Goal: Navigation & Orientation: Find specific page/section

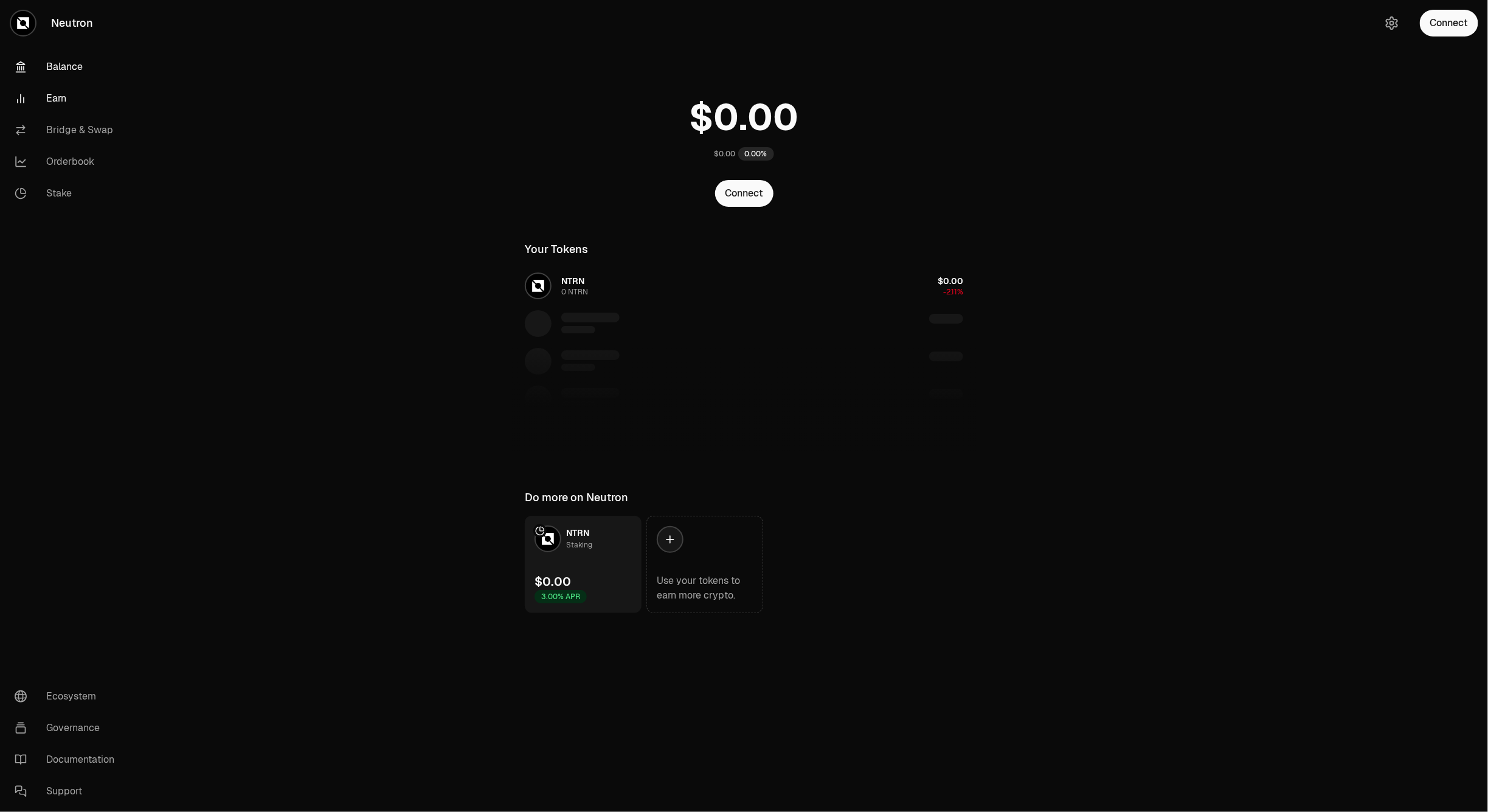
click at [78, 92] on link "Earn" at bounding box center [68, 98] width 127 height 31
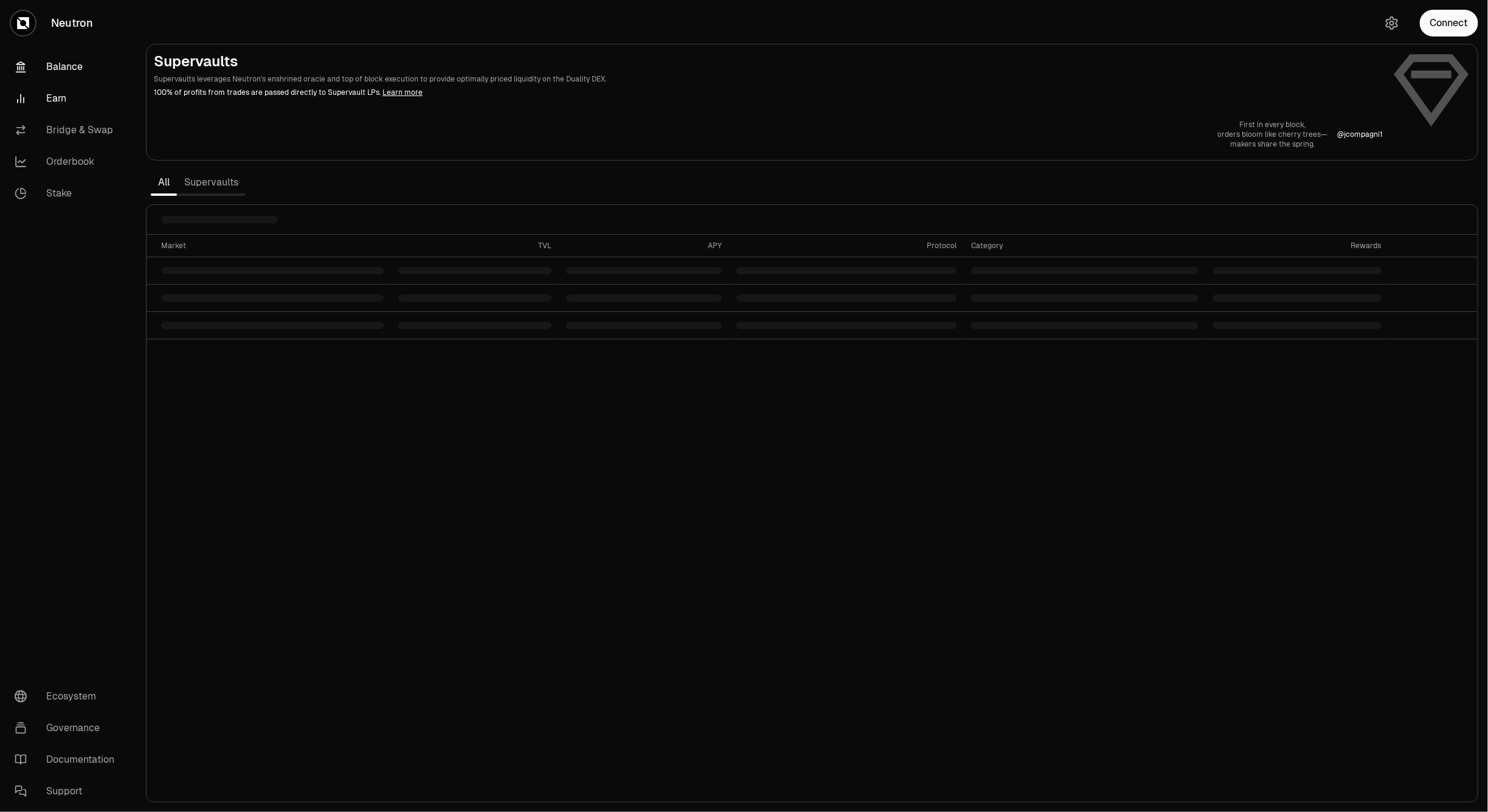
click at [72, 68] on link "Balance" at bounding box center [68, 67] width 127 height 31
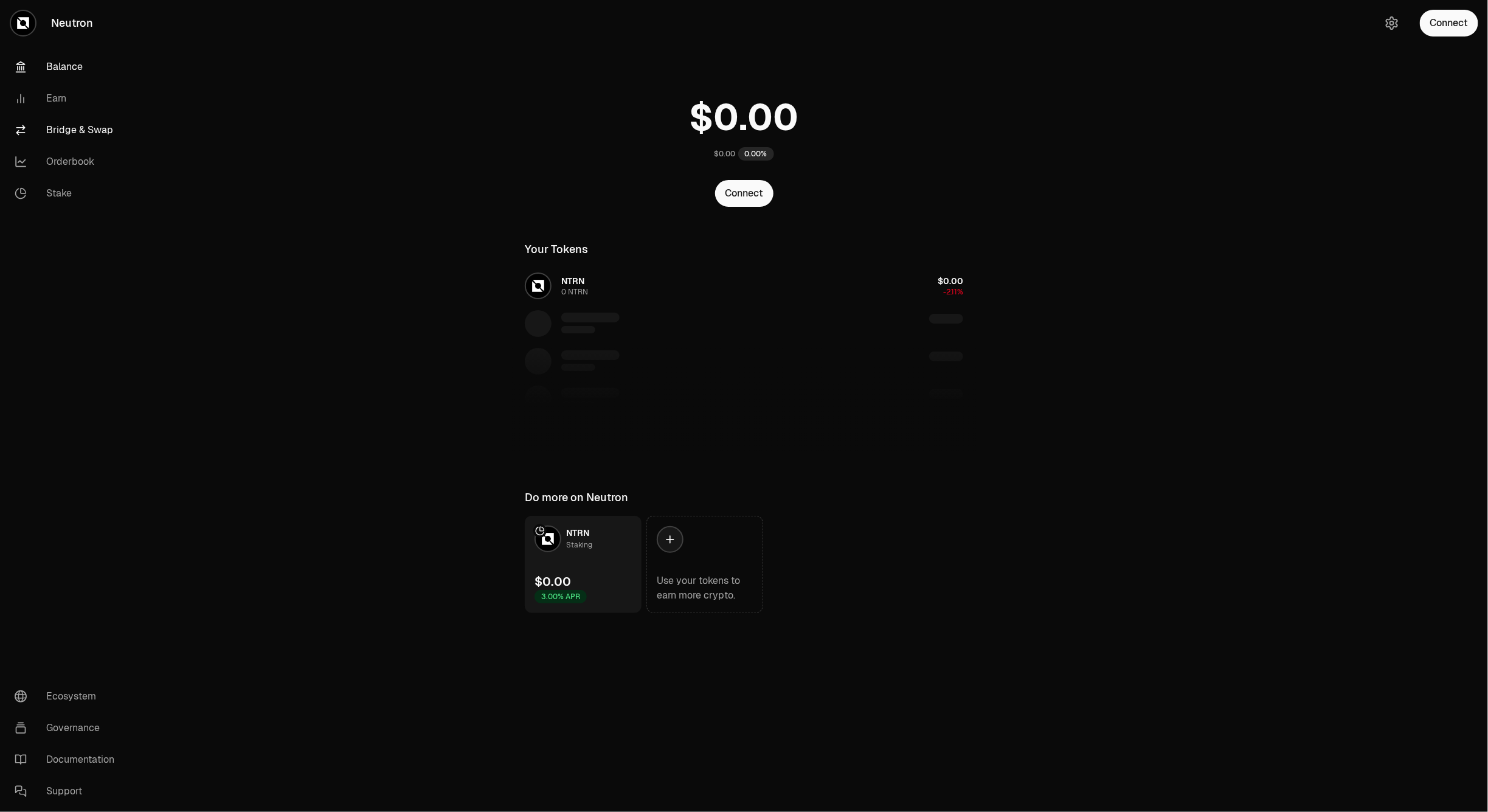
click at [49, 132] on link "Bridge & Swap" at bounding box center [68, 130] width 127 height 31
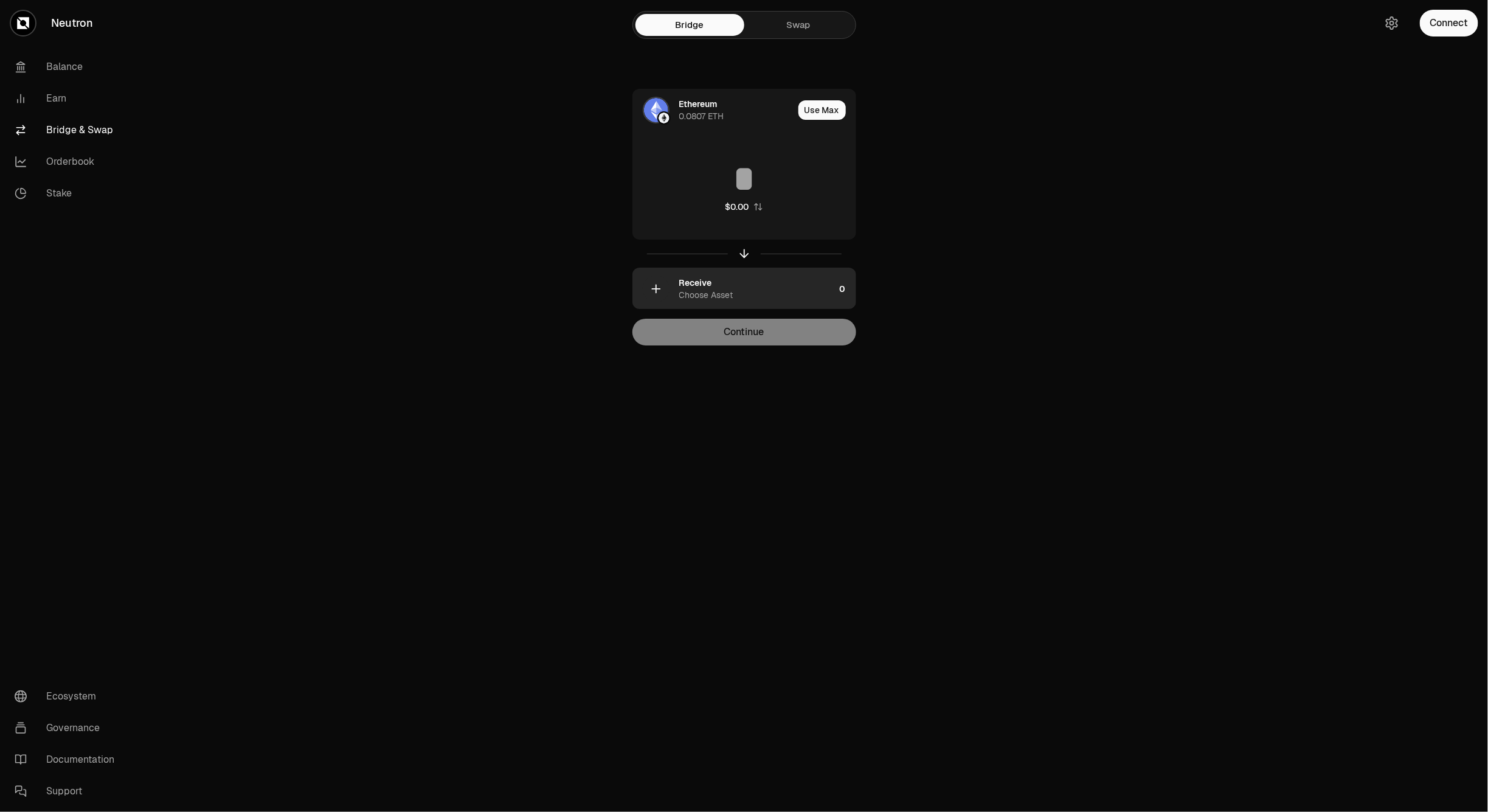
click at [727, 294] on div "Choose Asset" at bounding box center [707, 295] width 54 height 12
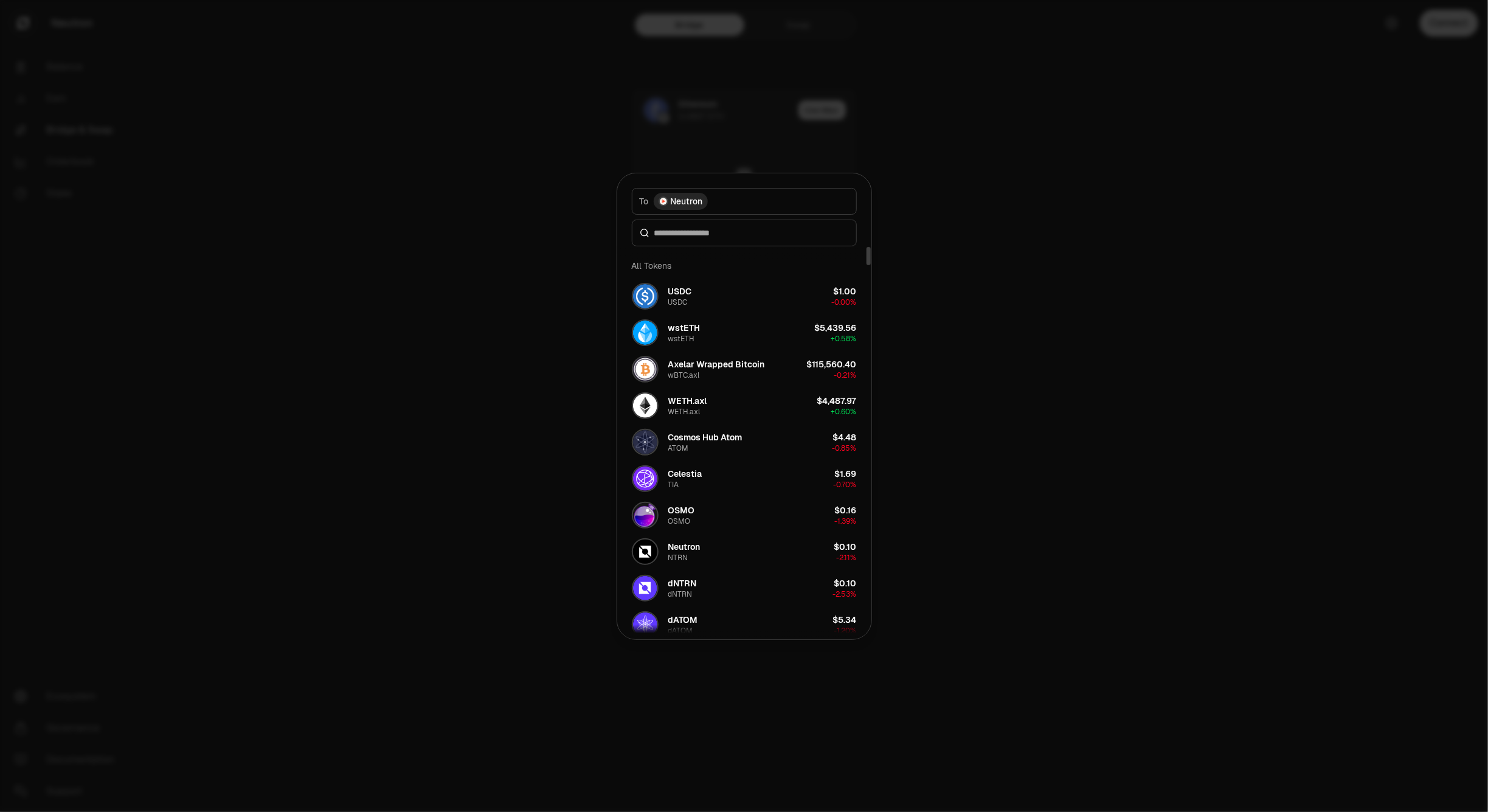
click at [1232, 238] on div at bounding box center [744, 406] width 1488 height 812
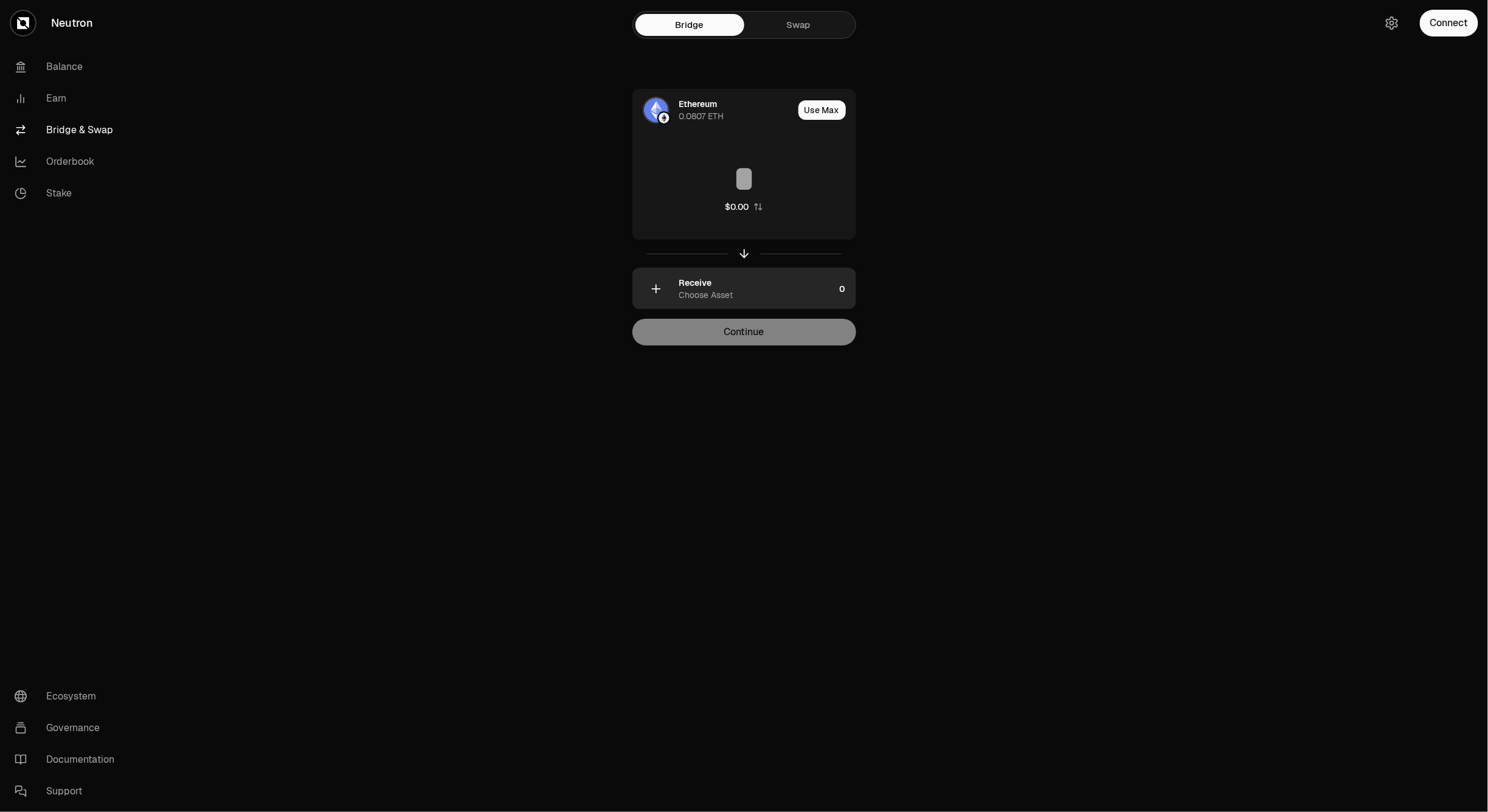
click at [750, 287] on div "Receive Choose Asset" at bounding box center [757, 289] width 156 height 24
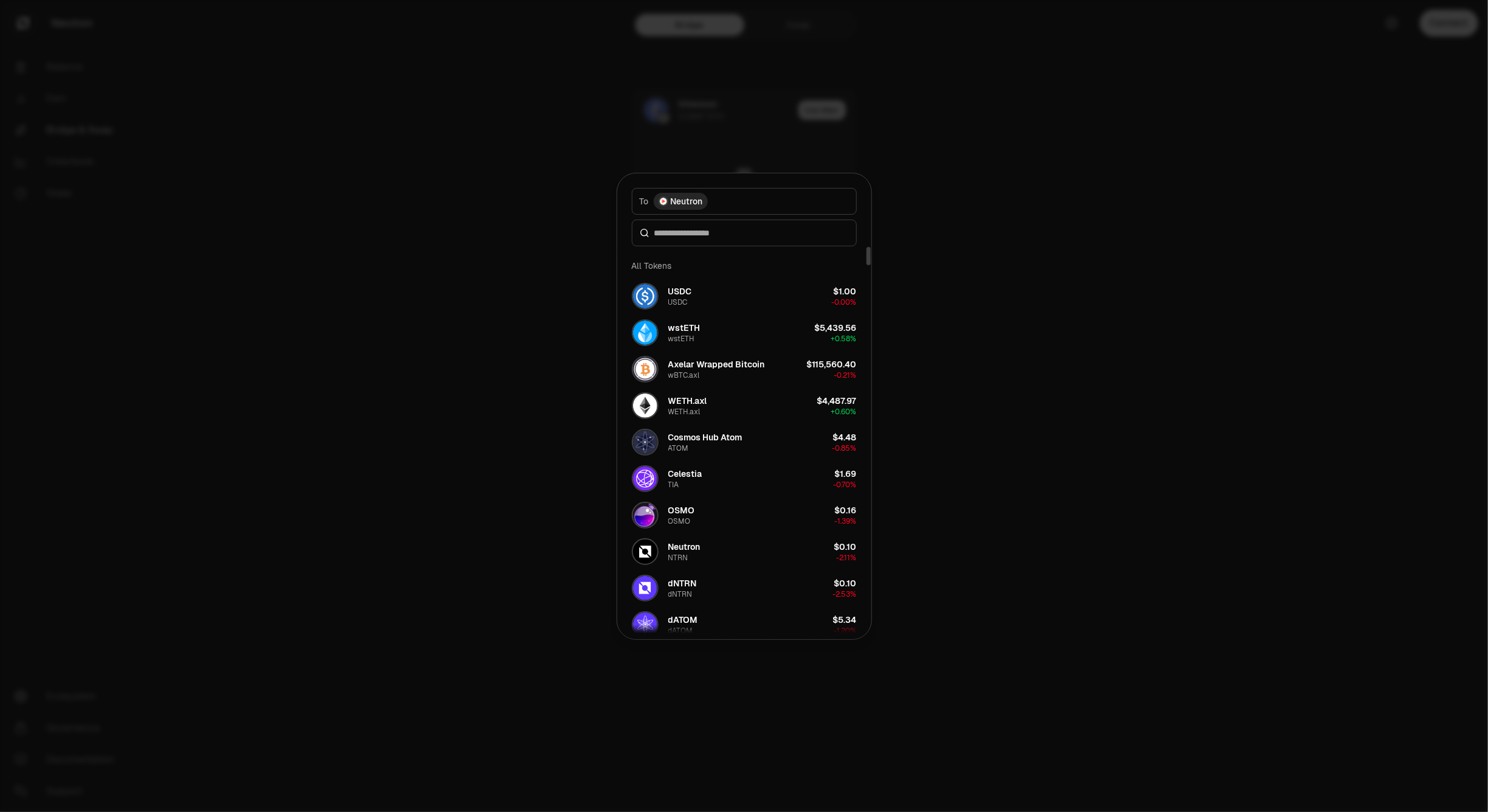
click at [309, 190] on div at bounding box center [744, 406] width 1488 height 812
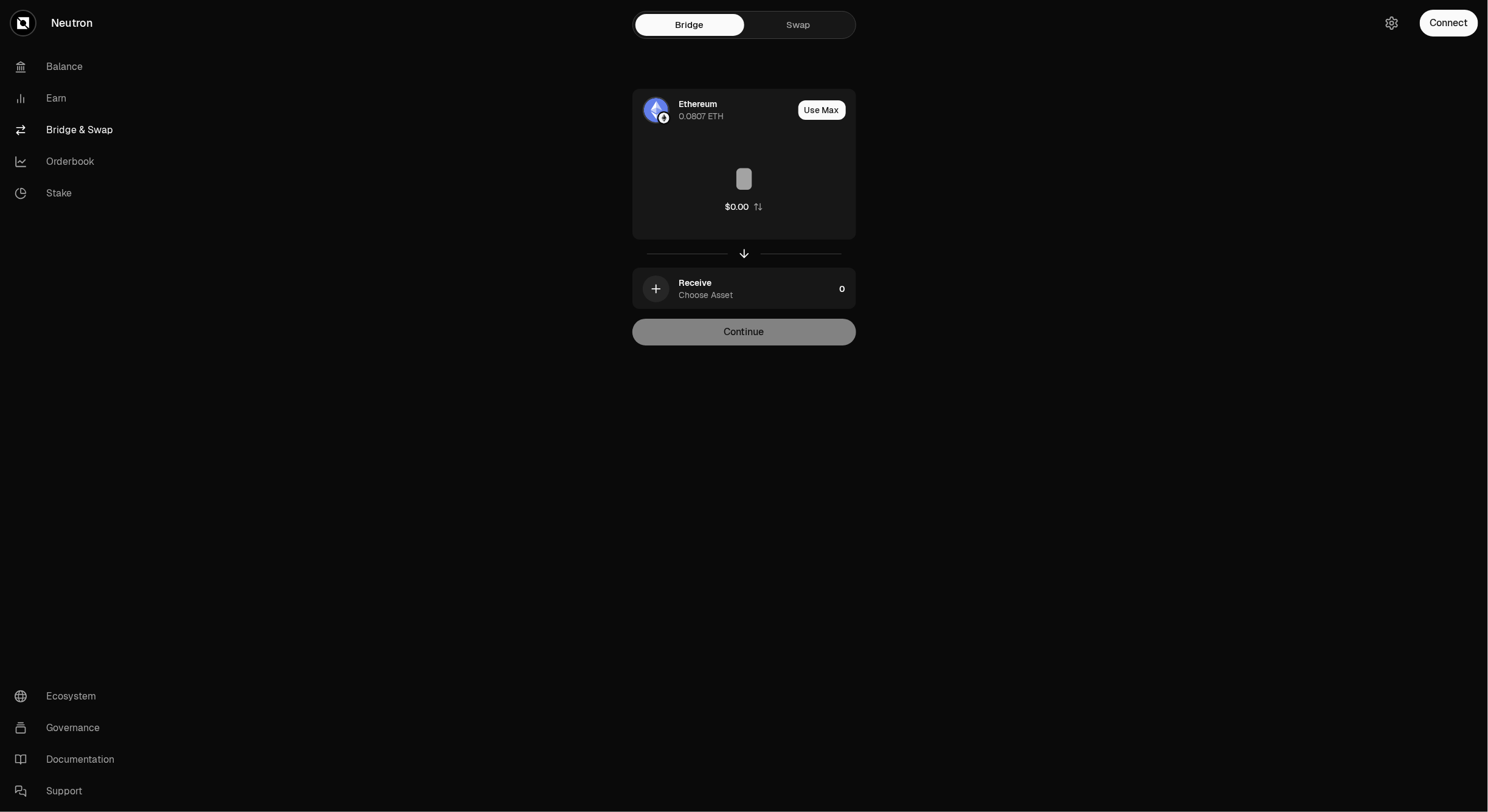
click at [74, 28] on link "Neutron" at bounding box center [68, 23] width 136 height 46
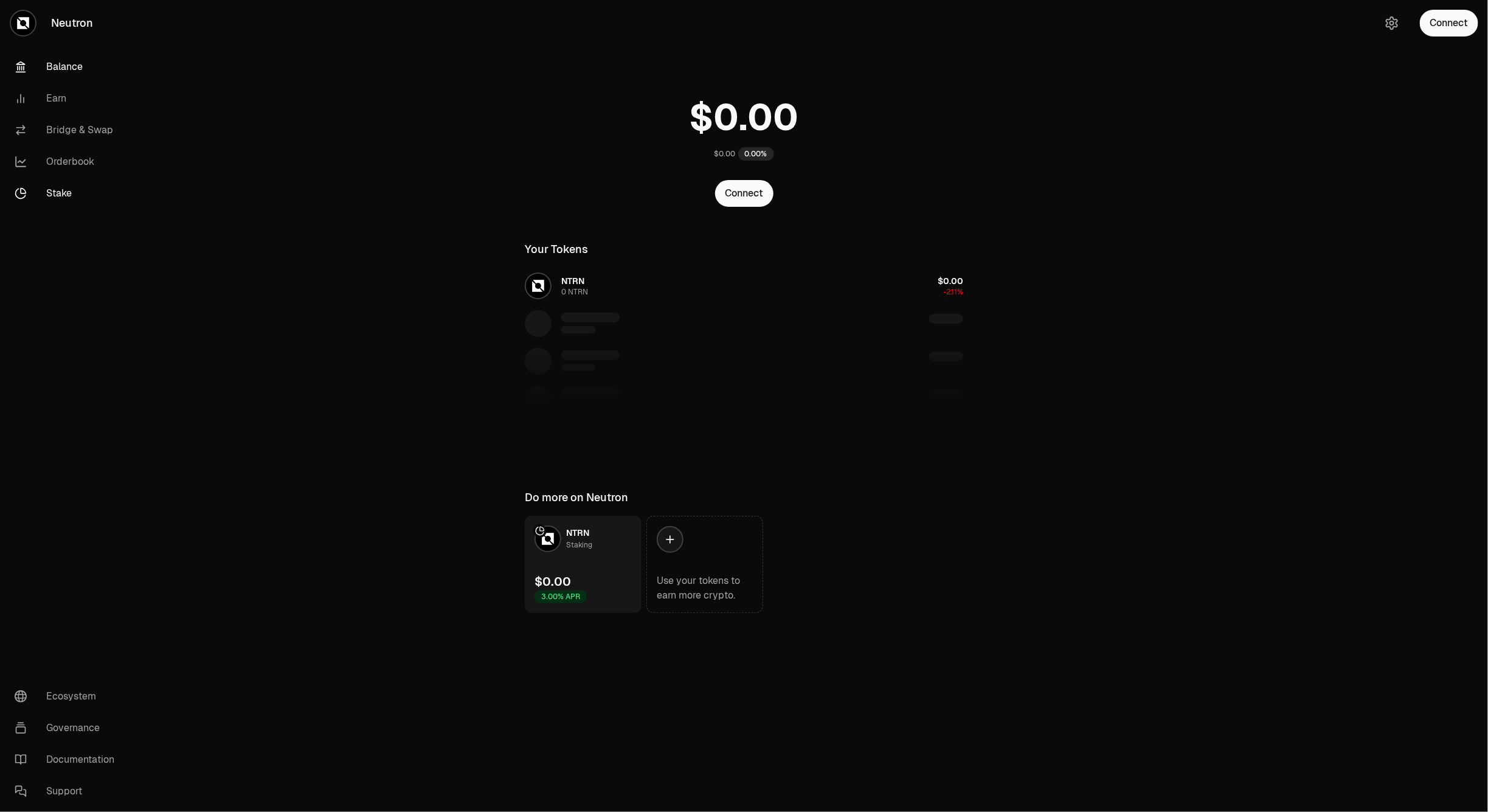
click at [53, 193] on link "Stake" at bounding box center [68, 194] width 127 height 31
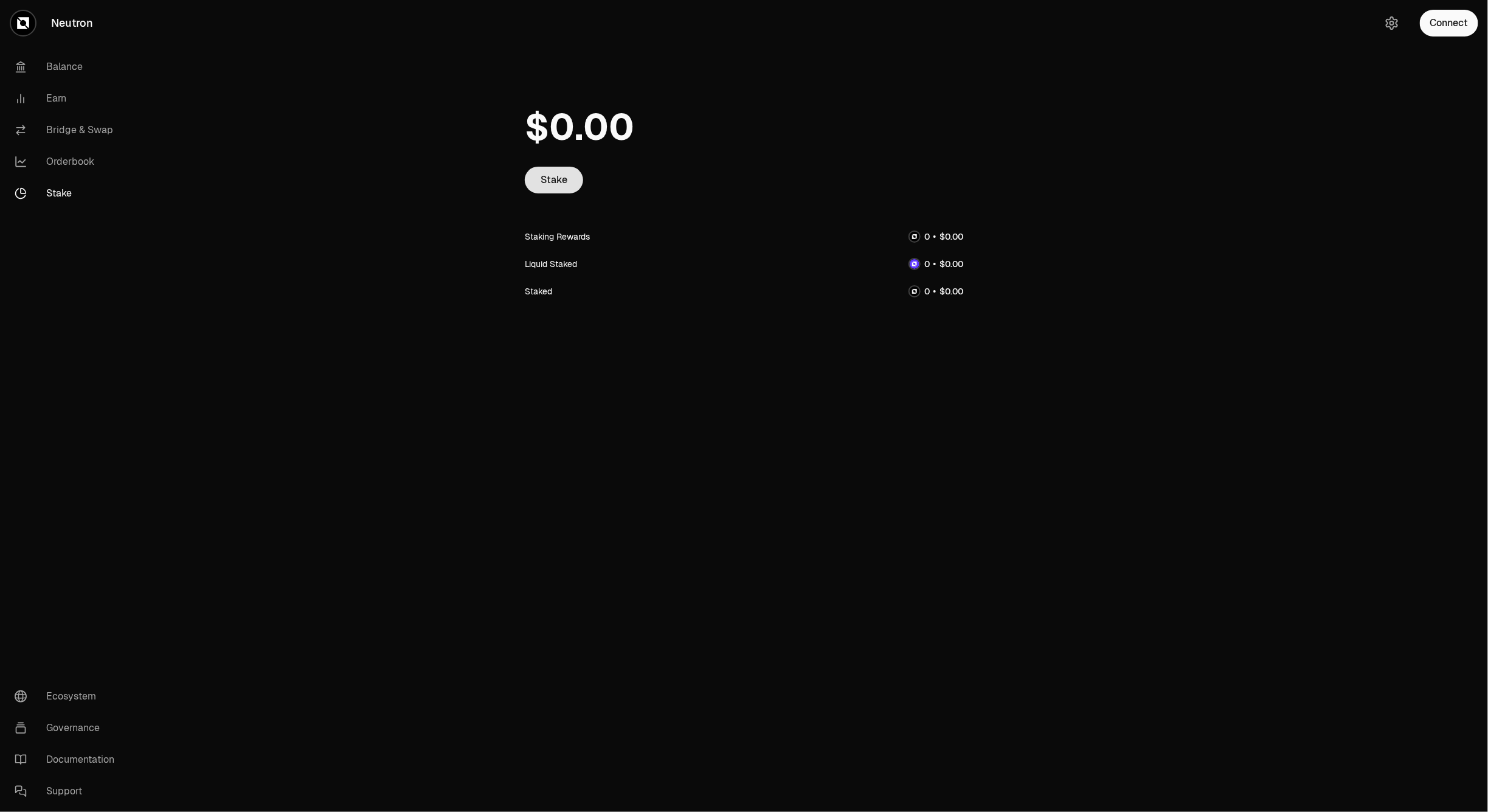
click at [574, 167] on link "Stake" at bounding box center [554, 180] width 58 height 27
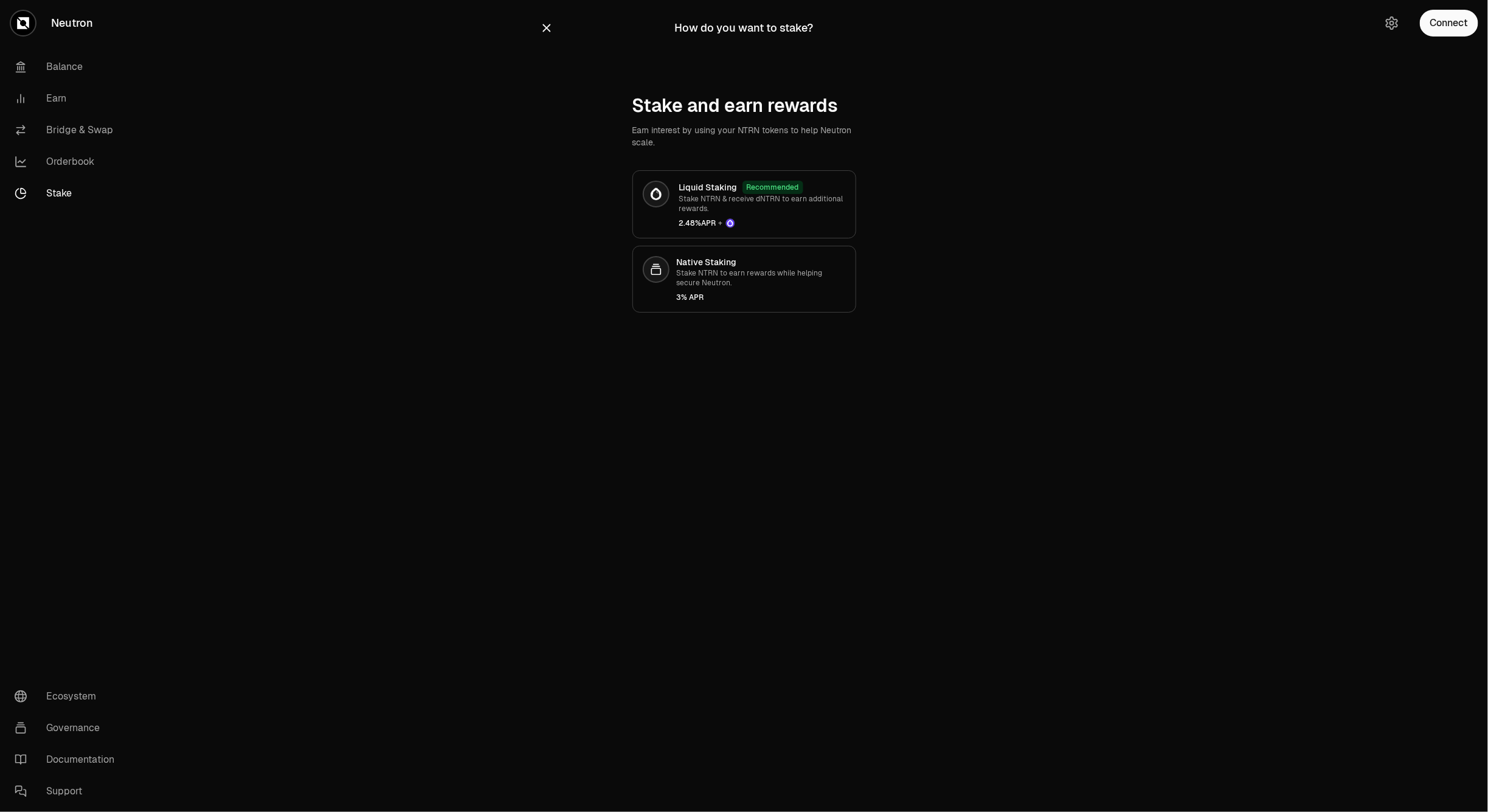
click at [488, 213] on main "How do you want to stake? Stake and earn rewards Earn interest by using your NT…" at bounding box center [812, 181] width 1352 height 362
click at [68, 150] on link "Orderbook" at bounding box center [68, 162] width 127 height 31
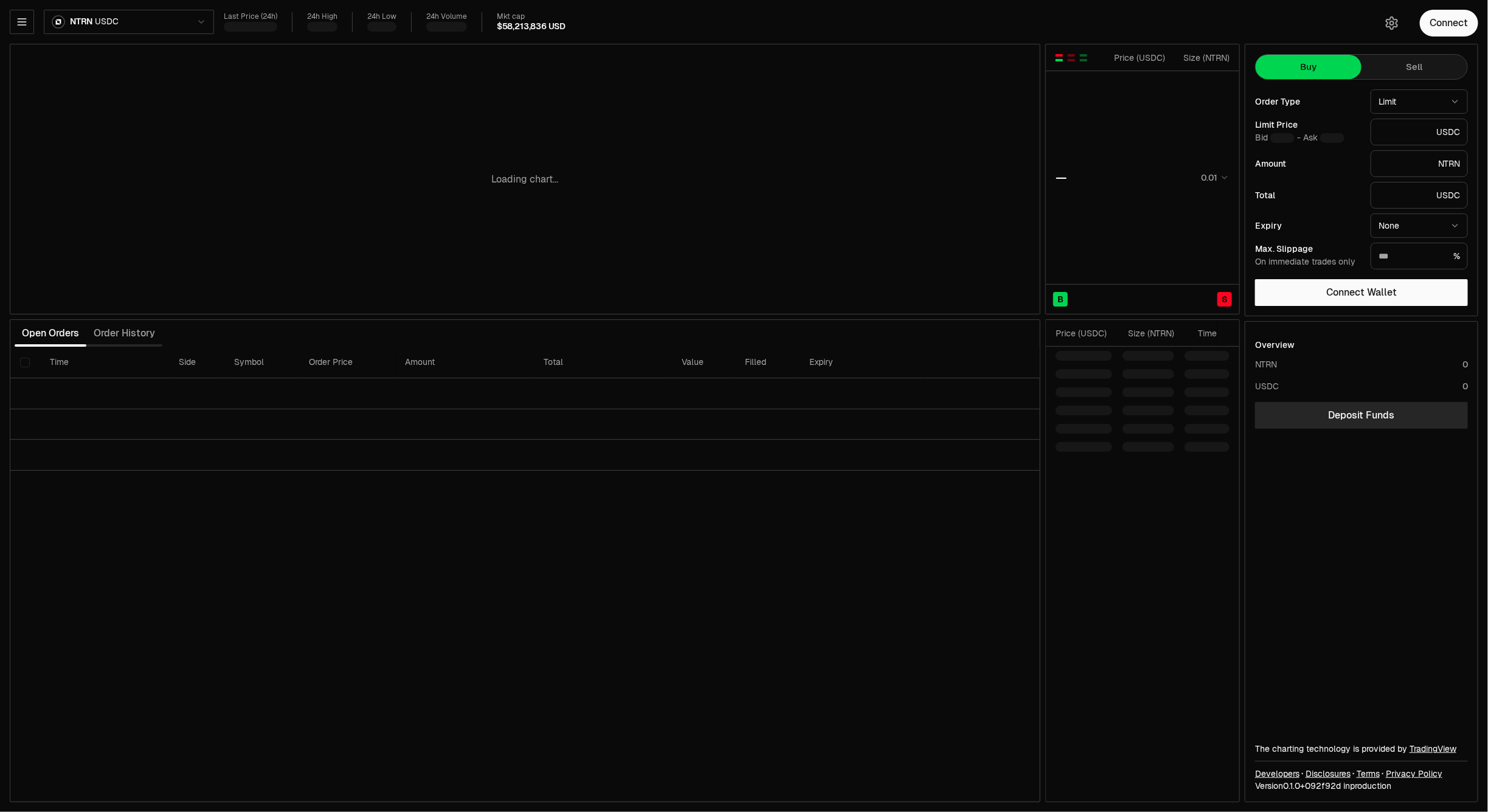
type input "********"
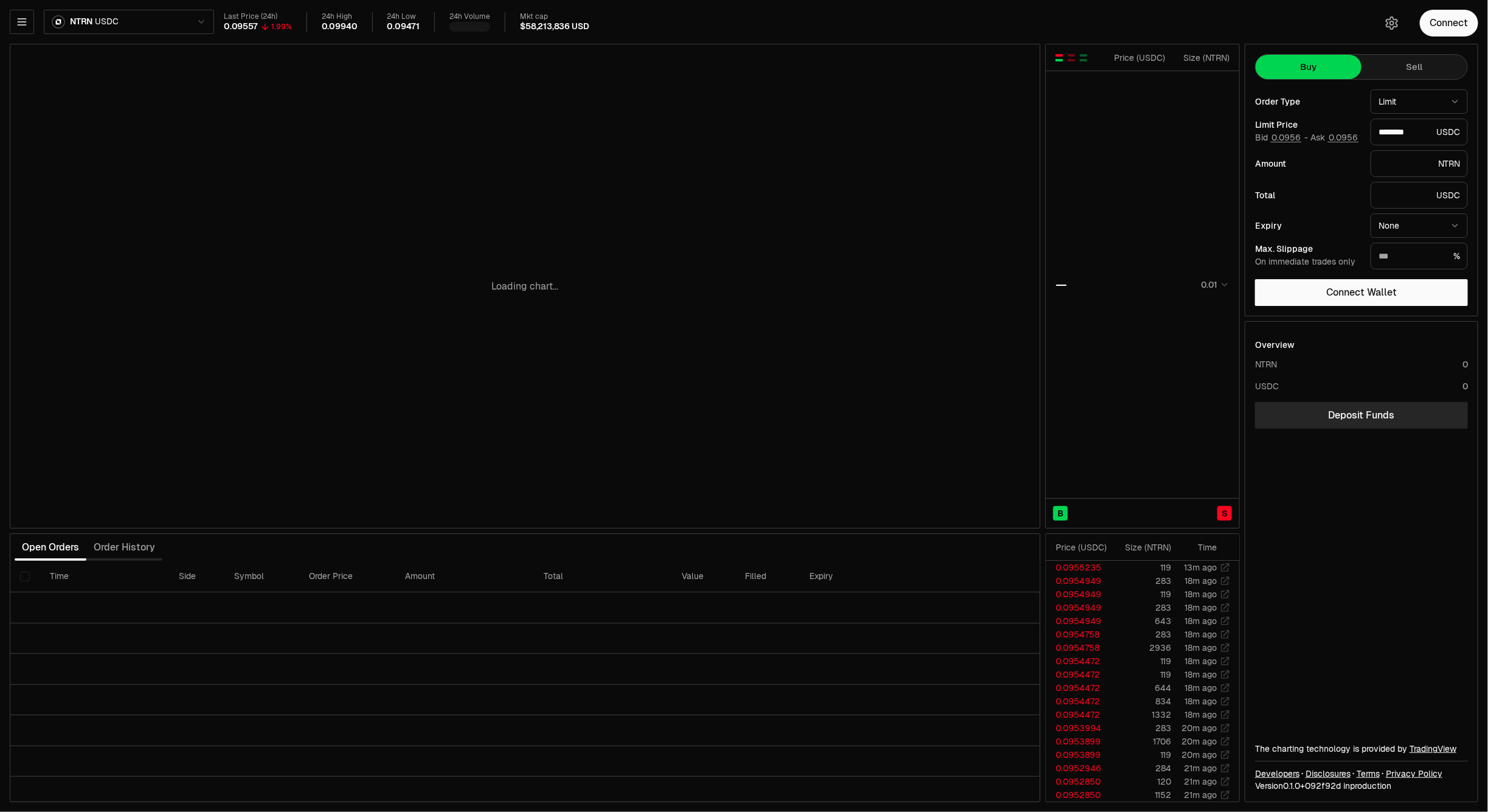
click at [91, 22] on html "Neutron Balance Earn Bridge & Swap Orderbook Stake Ecosystem Governance Documen…" at bounding box center [744, 406] width 1488 height 812
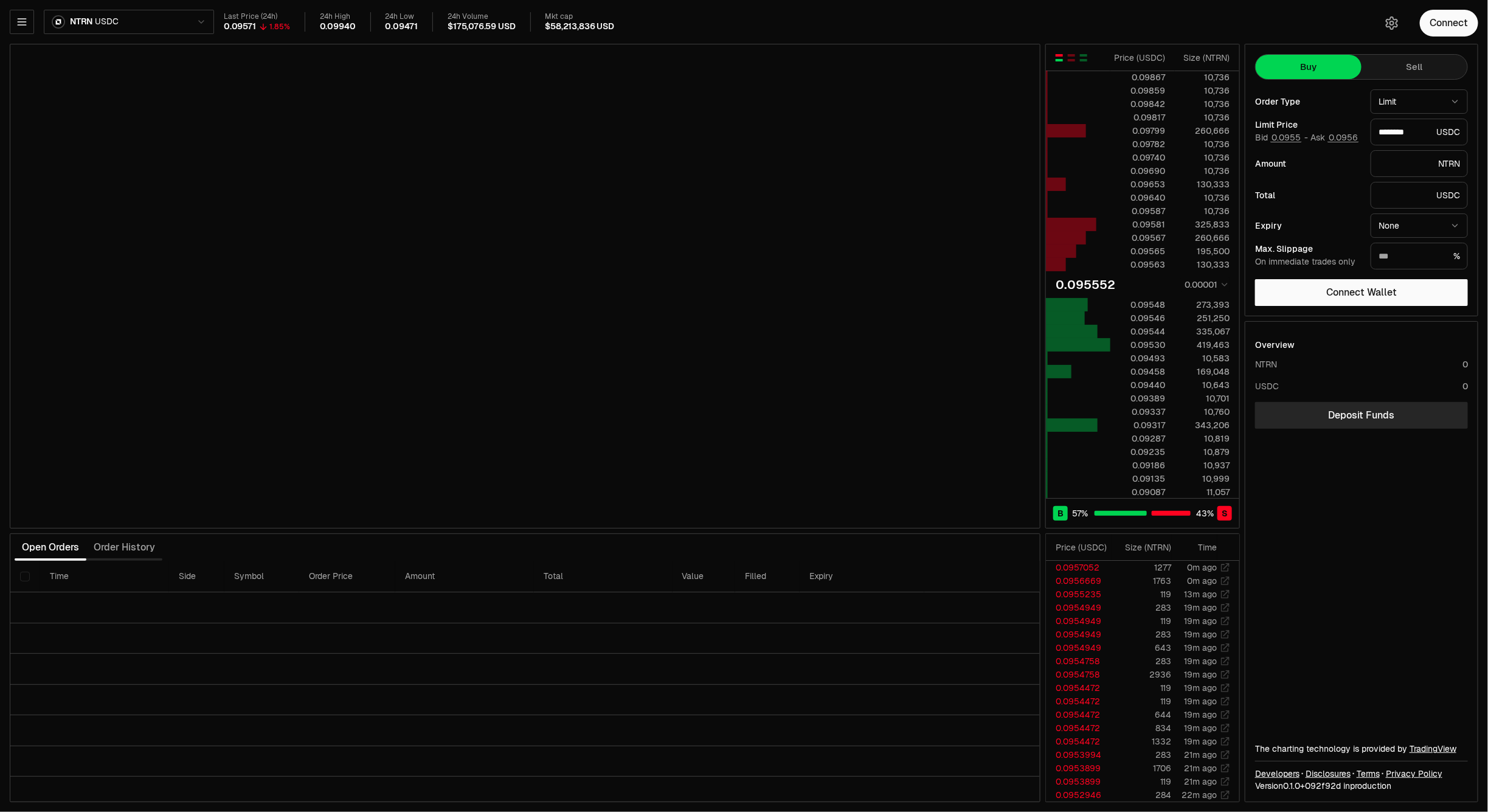
type input "********"
